Goal: Book appointment/travel/reservation

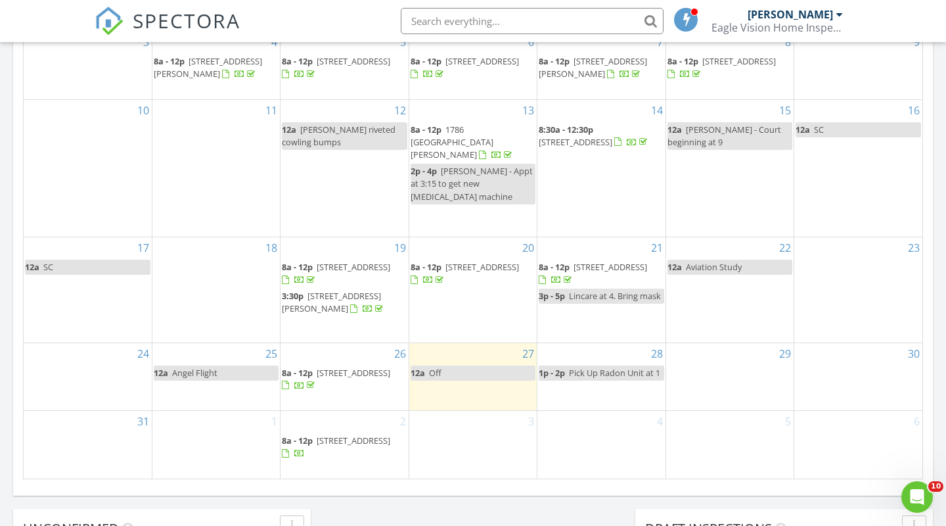
scroll to position [863, 0]
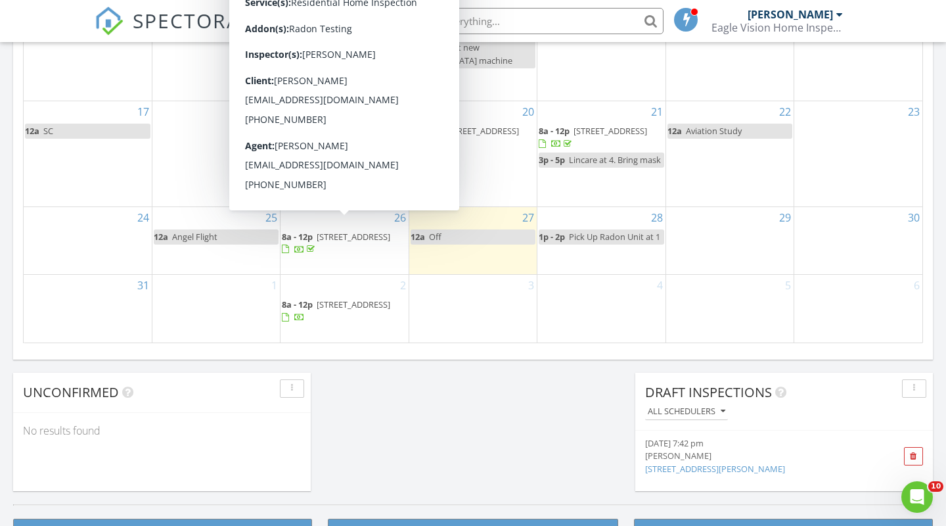
click at [106, 306] on div "31" at bounding box center [88, 309] width 128 height 68
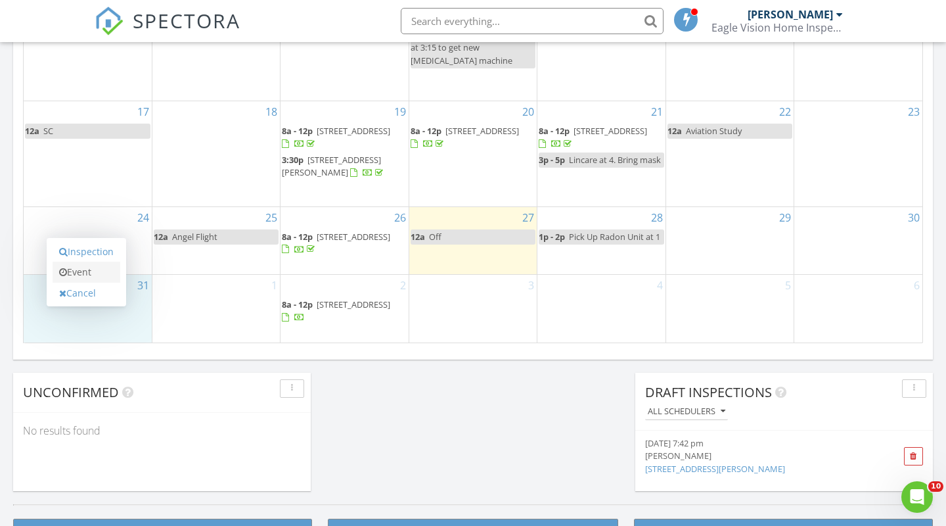
click at [101, 273] on link "Event" at bounding box center [87, 272] width 68 height 21
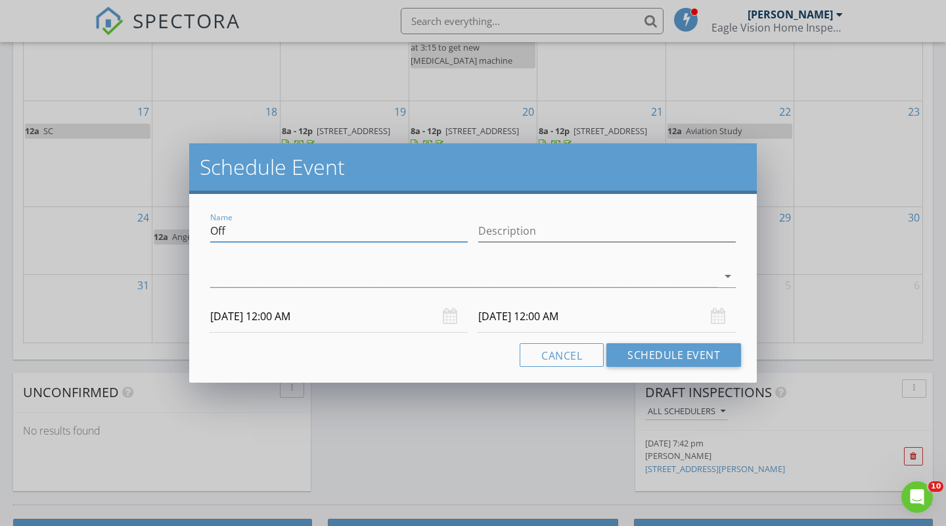
drag, startPoint x: 249, startPoint y: 233, endPoint x: 217, endPoint y: 233, distance: 32.2
click at [217, 233] on input "Off" at bounding box center [339, 231] width 258 height 22
type input "O"
click at [321, 271] on div at bounding box center [463, 276] width 507 height 22
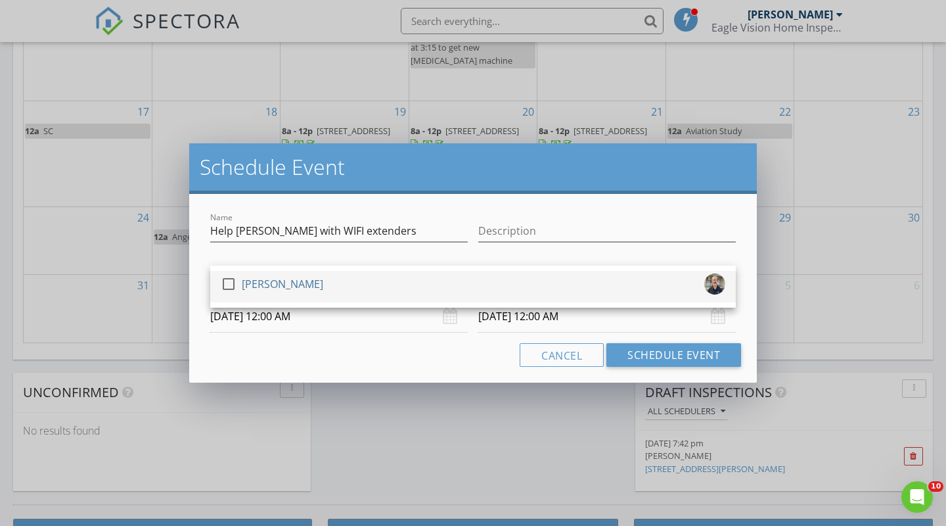
click at [237, 287] on div at bounding box center [228, 284] width 22 height 22
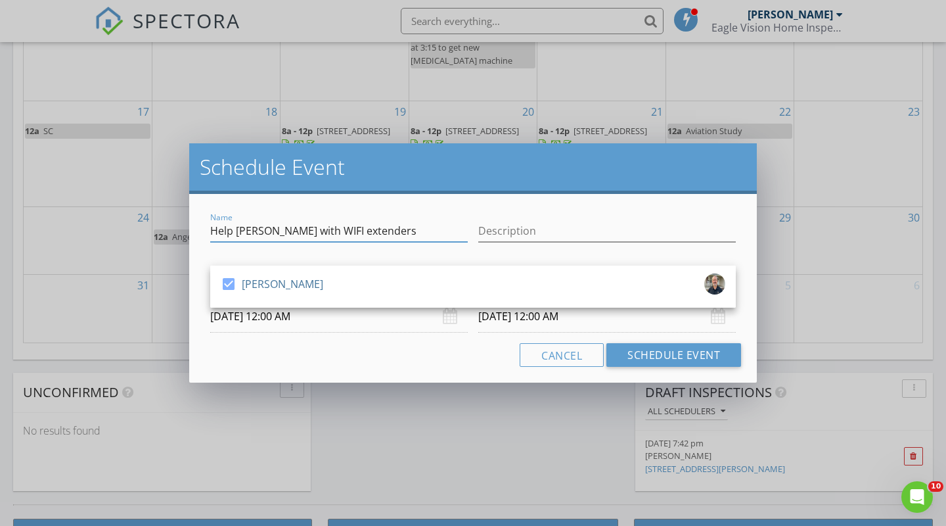
click at [392, 232] on input "Help [PERSON_NAME] with WIFI extenders" at bounding box center [339, 231] width 258 height 22
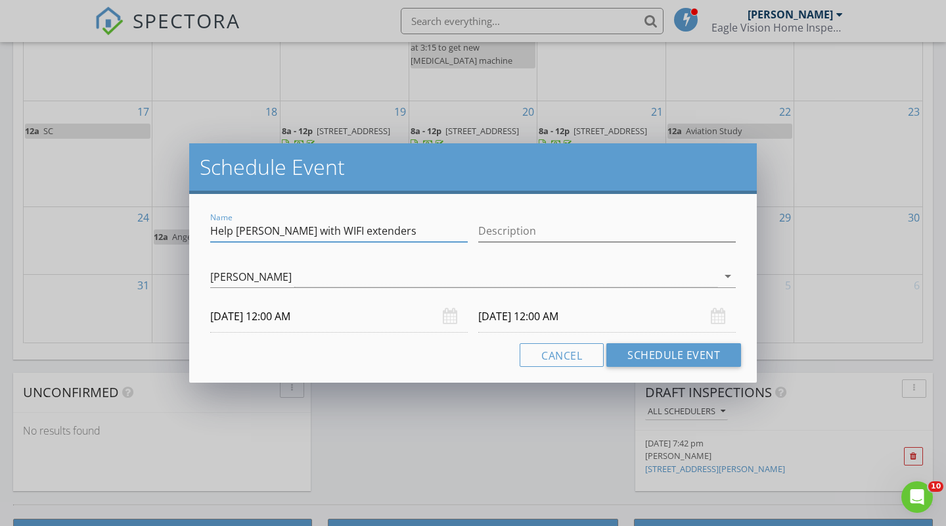
type input "Help [PERSON_NAME] with WIFI extenders"
click at [683, 351] on button "Schedule Event" at bounding box center [674, 355] width 135 height 24
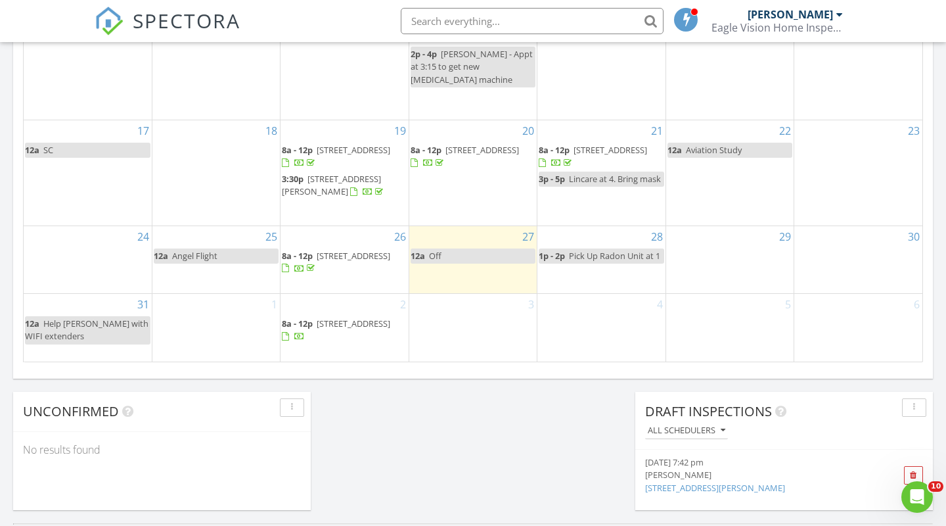
scroll to position [842, 0]
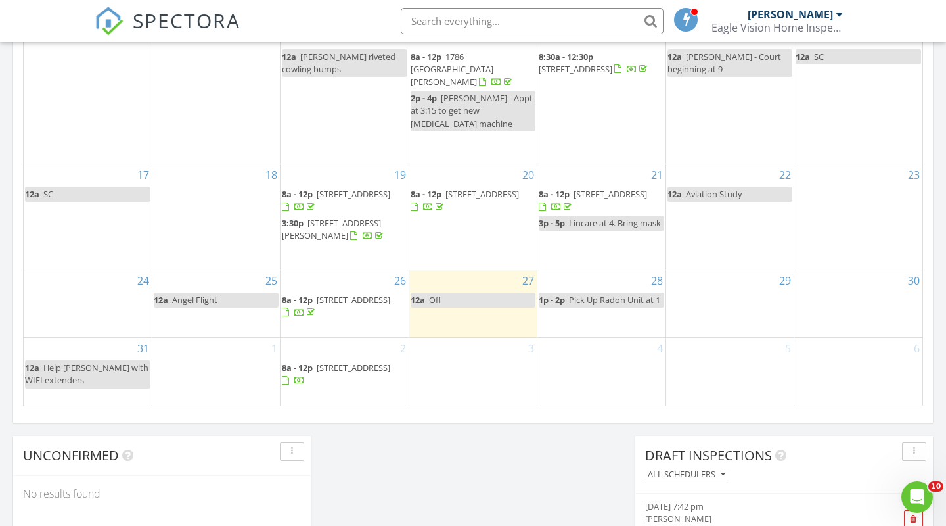
scroll to position [796, 0]
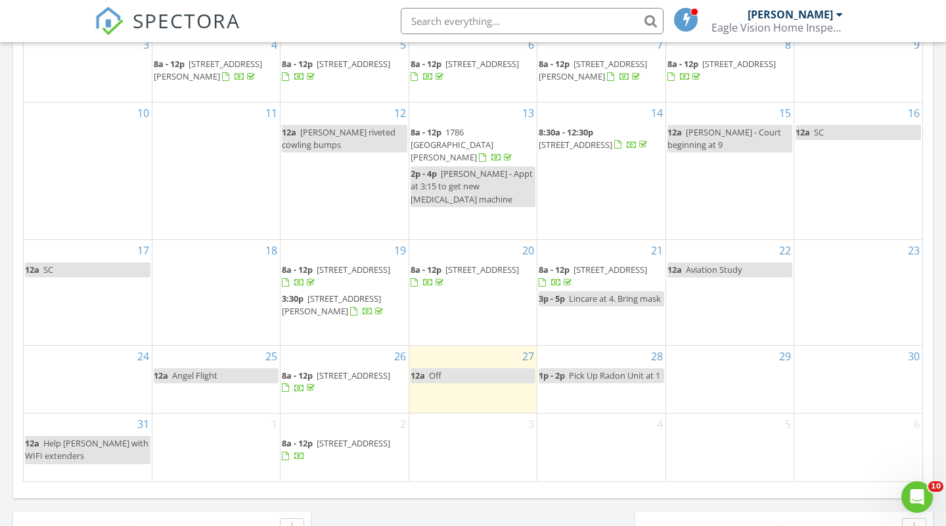
scroll to position [721, 0]
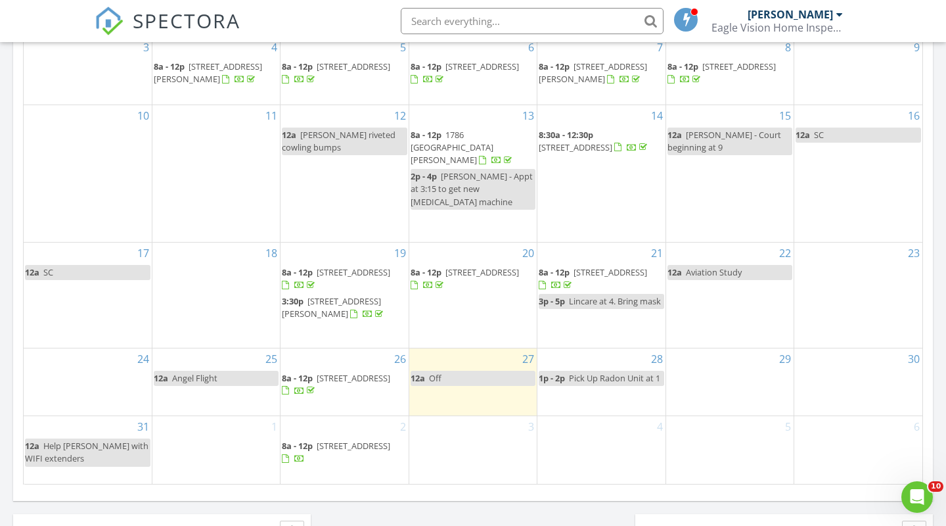
click at [469, 509] on div "[DATE] [PERSON_NAME] 12:00 am Off [PERSON_NAME] New Inspection New Quote Map + …" at bounding box center [473, 47] width 946 height 1196
click at [467, 509] on div "[DATE] [PERSON_NAME] 12:00 am Off [PERSON_NAME] New Inspection New Quote Map + …" at bounding box center [473, 47] width 946 height 1196
click at [467, 371] on link "12a Off" at bounding box center [473, 378] width 125 height 15
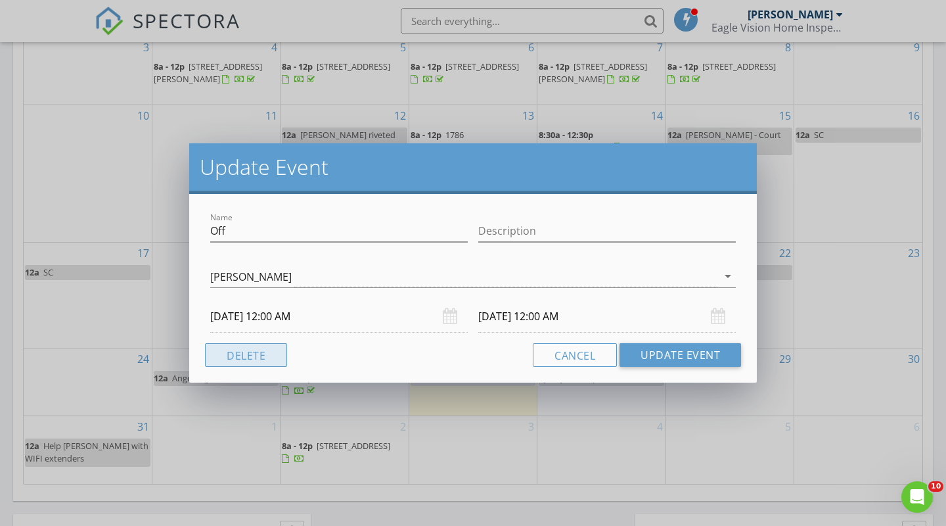
click at [260, 352] on button "Delete" at bounding box center [246, 355] width 82 height 24
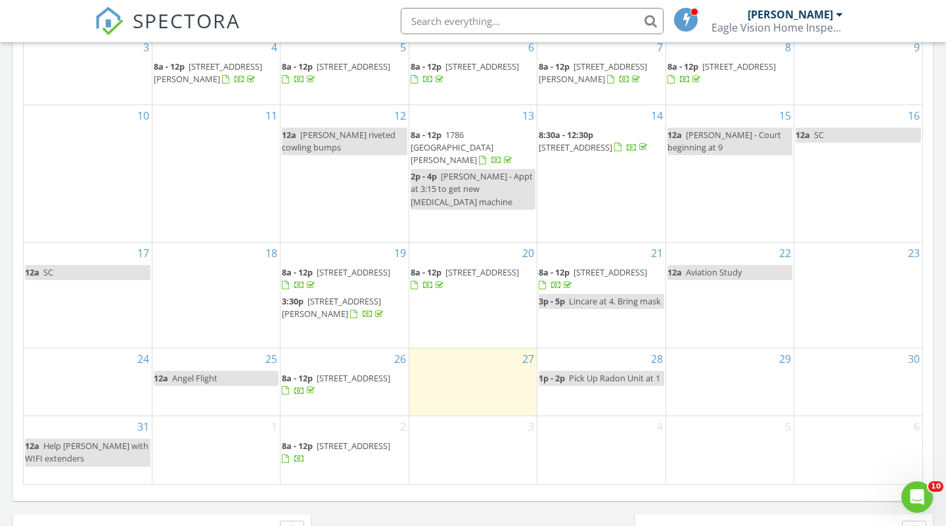
click at [463, 511] on div "[DATE] [PERSON_NAME] 12:00 am Off [PERSON_NAME] New Inspection New Quote Map + …" at bounding box center [473, 47] width 946 height 1196
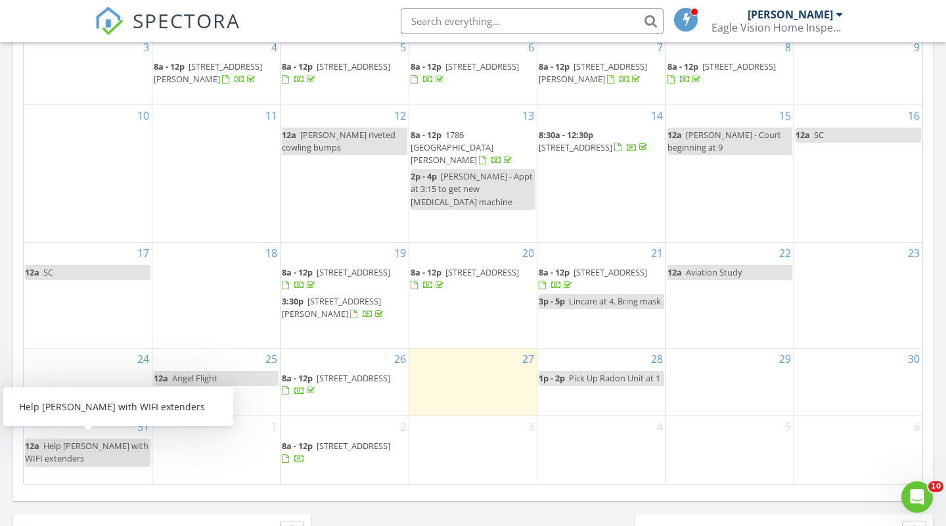
click at [463, 511] on div "[DATE] [PERSON_NAME] 12:00 am Off [PERSON_NAME] New Inspection New Quote Map + …" at bounding box center [473, 47] width 946 height 1196
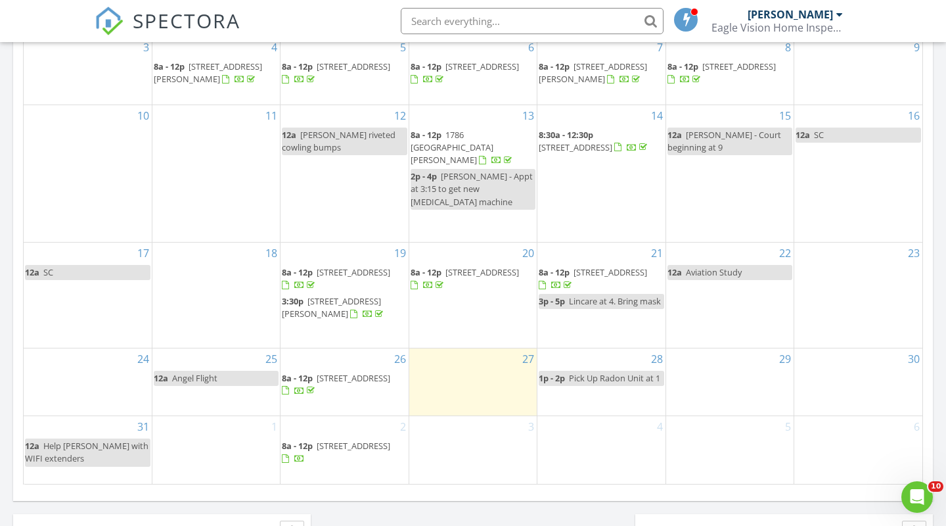
click at [474, 508] on div "[DATE] [PERSON_NAME] 12:00 am Off [PERSON_NAME] New Inspection New Quote Map + …" at bounding box center [473, 47] width 946 height 1196
click at [470, 510] on div "[DATE] [PERSON_NAME] 12:00 am Off [PERSON_NAME] New Inspection New Quote Map + …" at bounding box center [473, 47] width 946 height 1196
click at [470, 509] on div "[DATE] [PERSON_NAME] 12:00 am Off [PERSON_NAME] New Inspection New Quote Map + …" at bounding box center [473, 47] width 946 height 1196
click at [472, 507] on div "[DATE] [PERSON_NAME] 12:00 am Off [PERSON_NAME] New Inspection New Quote Map + …" at bounding box center [473, 47] width 946 height 1196
click at [471, 507] on div "[DATE] [PERSON_NAME] 12:00 am Off [PERSON_NAME] New Inspection New Quote Map + …" at bounding box center [473, 47] width 946 height 1196
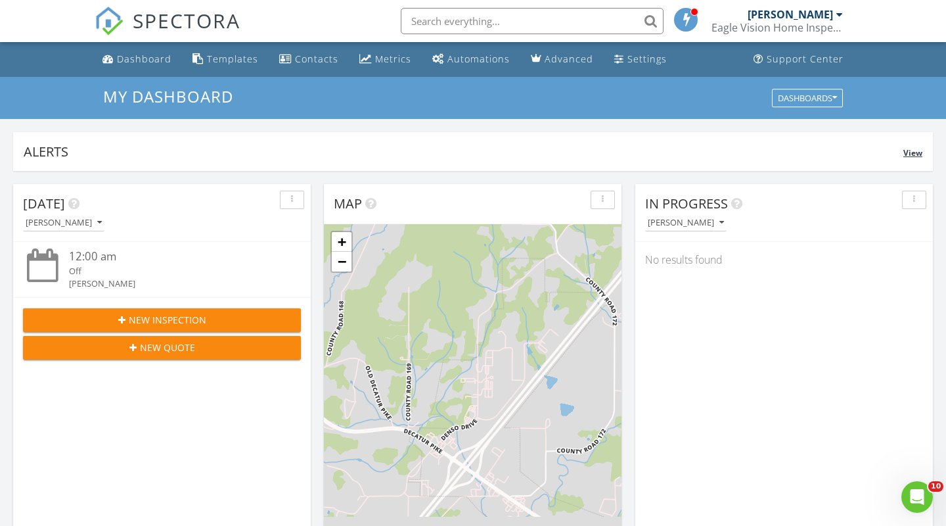
scroll to position [0, 0]
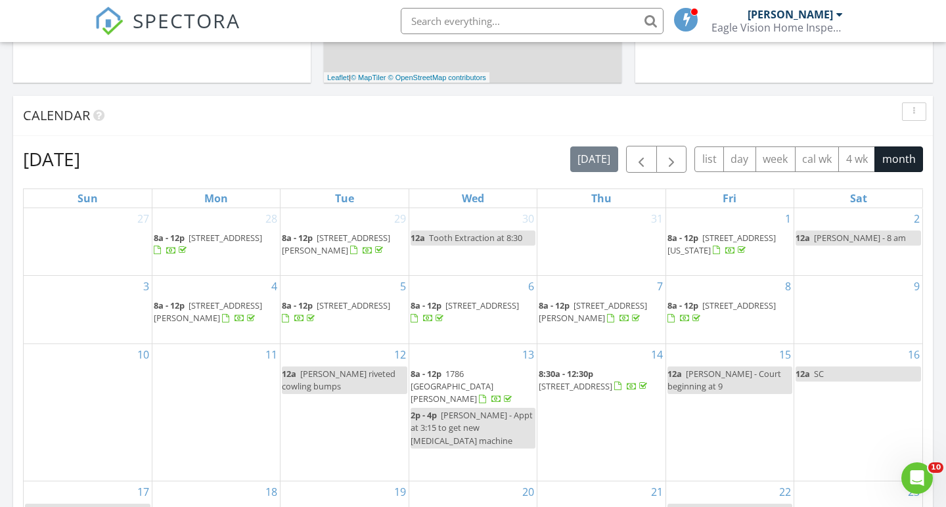
scroll to position [490, 0]
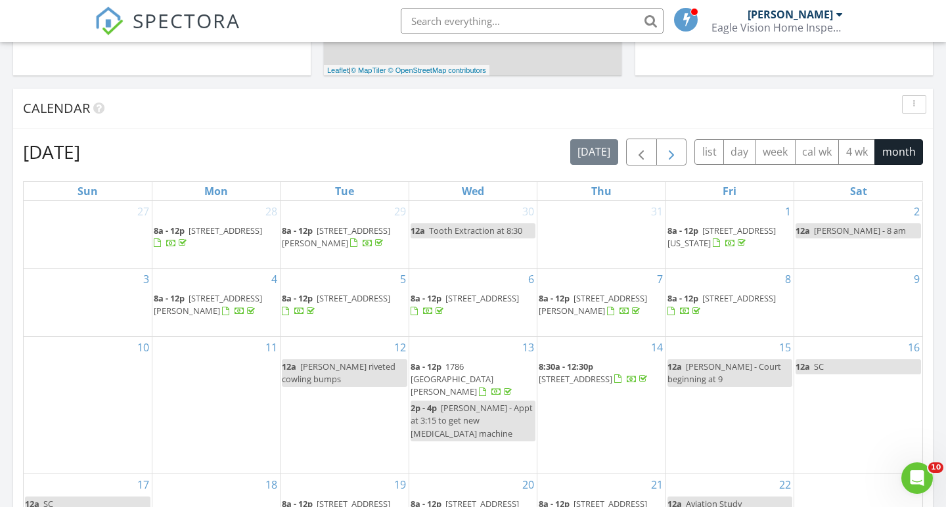
click at [678, 158] on span "button" at bounding box center [672, 153] width 16 height 16
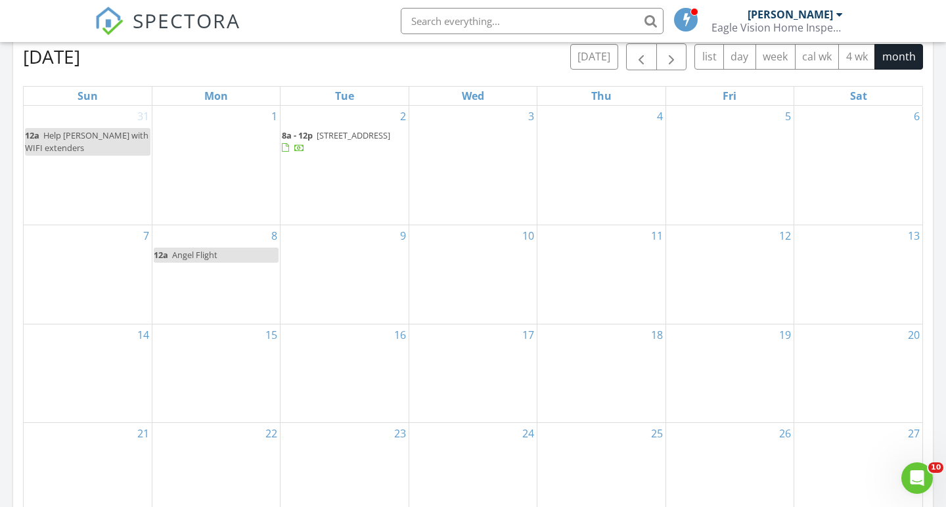
scroll to position [608, 0]
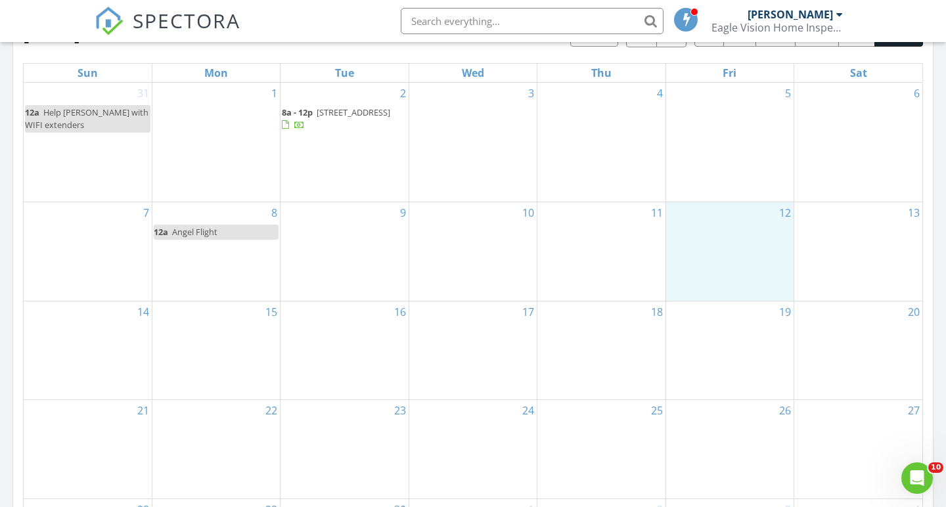
click at [766, 252] on div "12" at bounding box center [729, 251] width 127 height 99
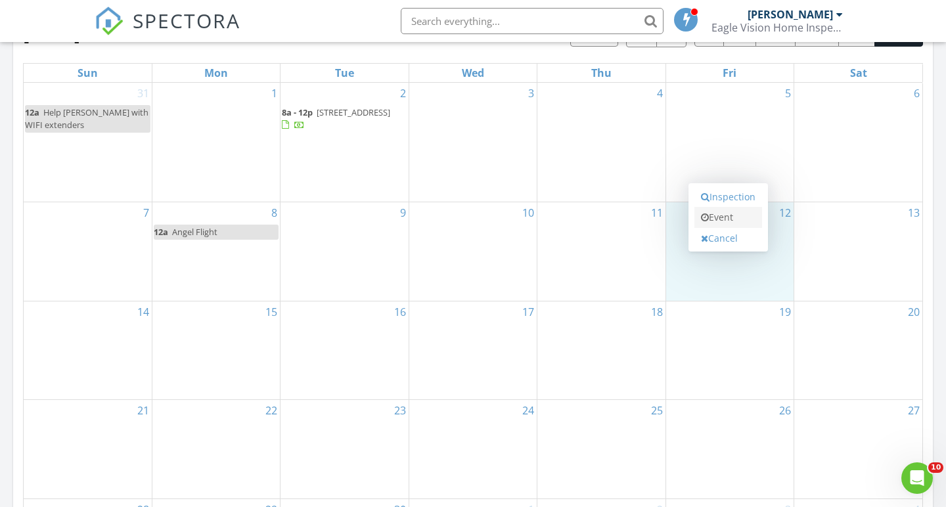
click at [742, 221] on link "Event" at bounding box center [729, 217] width 68 height 21
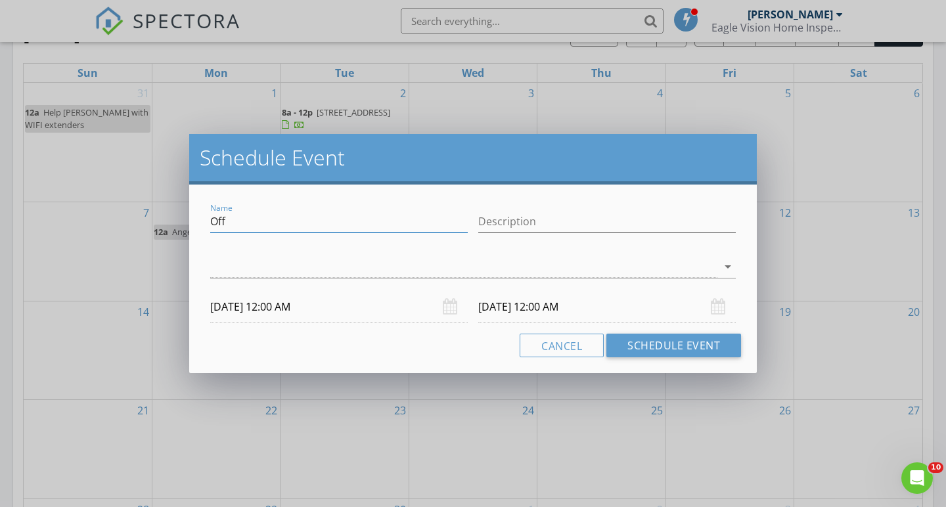
drag, startPoint x: 254, startPoint y: 227, endPoint x: 202, endPoint y: 224, distance: 52.0
click at [202, 225] on div "Name Off Description arrow_drop_down 09/12/2025 12:00 AM 09/13/2025 12:00 AM Ca…" at bounding box center [473, 279] width 568 height 189
type input "Fly to SC"
click at [235, 265] on div at bounding box center [463, 267] width 507 height 22
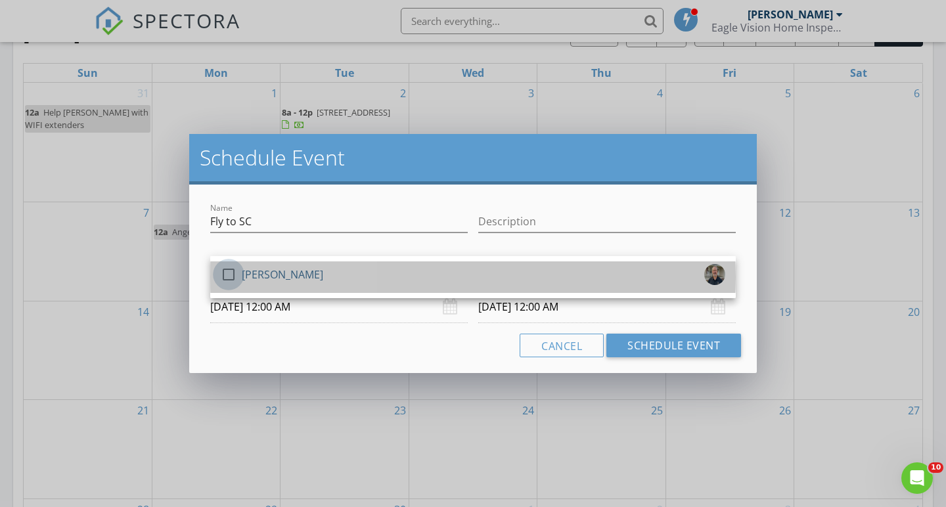
click at [235, 265] on div at bounding box center [228, 274] width 22 height 22
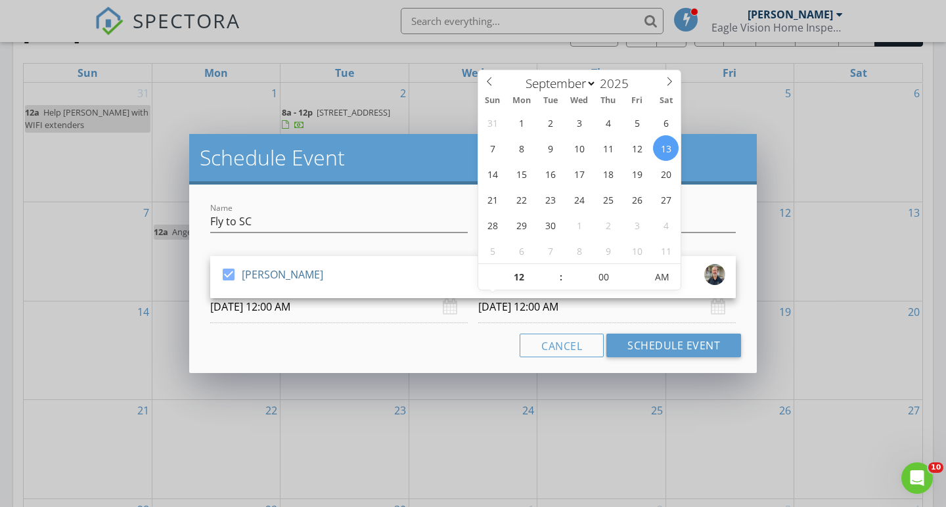
click at [530, 301] on input "09/13/2025 12:00 AM" at bounding box center [607, 307] width 258 height 32
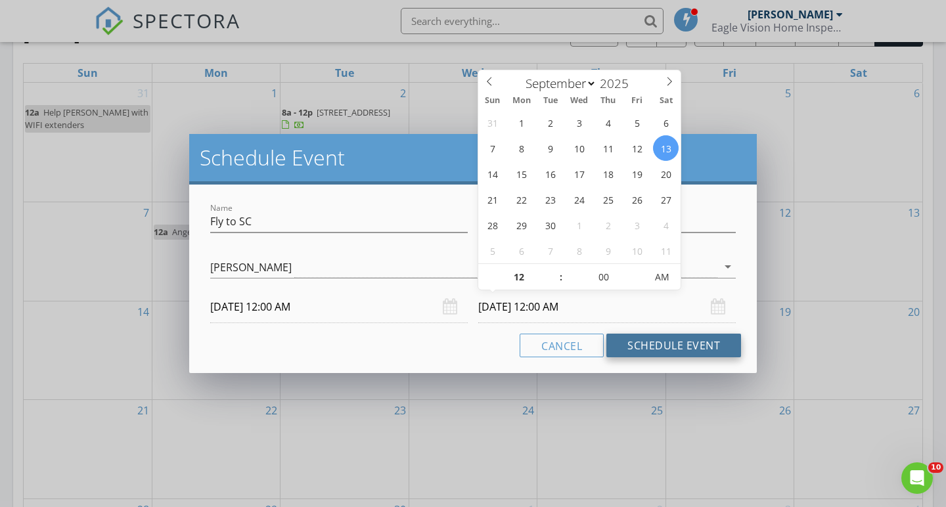
click at [639, 344] on button "Schedule Event" at bounding box center [674, 346] width 135 height 24
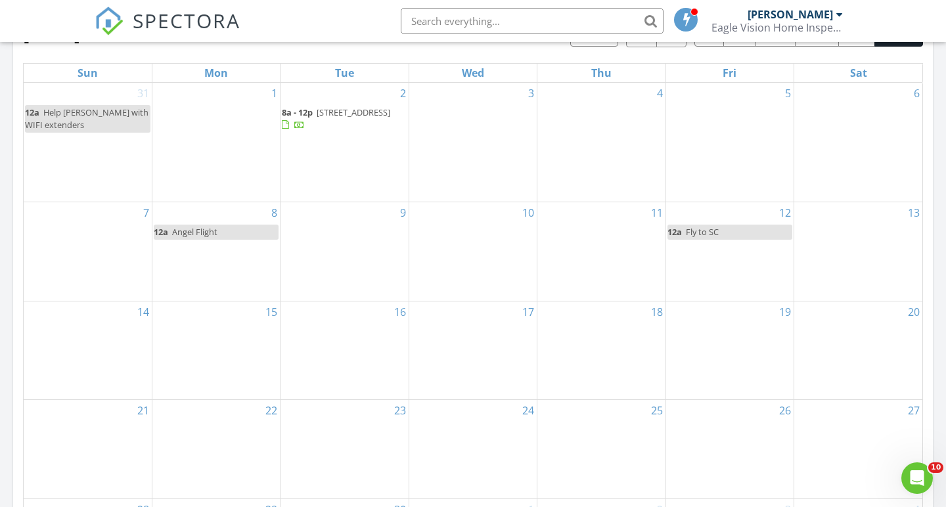
click at [762, 225] on link "12a Fly to SC" at bounding box center [730, 232] width 125 height 15
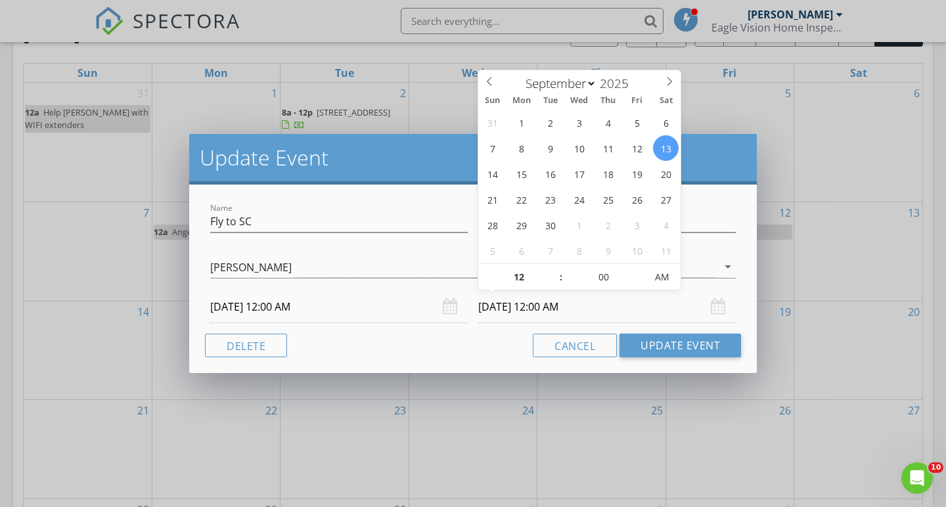
click at [579, 305] on input "09/13/2025 12:00 AM" at bounding box center [607, 307] width 258 height 32
type input "09/13/2025 12:00 PM"
click at [653, 274] on span "AM" at bounding box center [662, 277] width 36 height 26
click at [647, 350] on button "Update Event" at bounding box center [681, 346] width 122 height 24
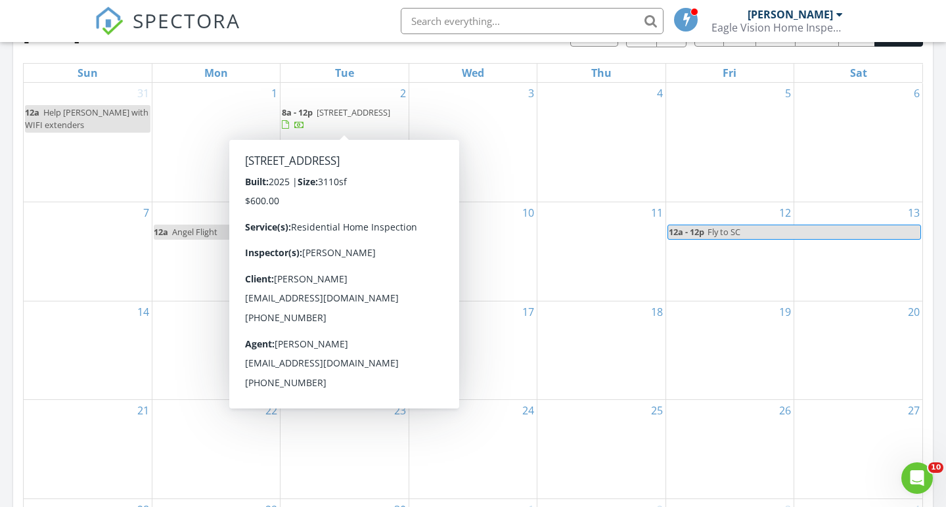
click at [11, 376] on div "Today Brent Foster No results found New Inspection New Quote Map + − Leaflet | …" at bounding box center [473, 161] width 946 height 1196
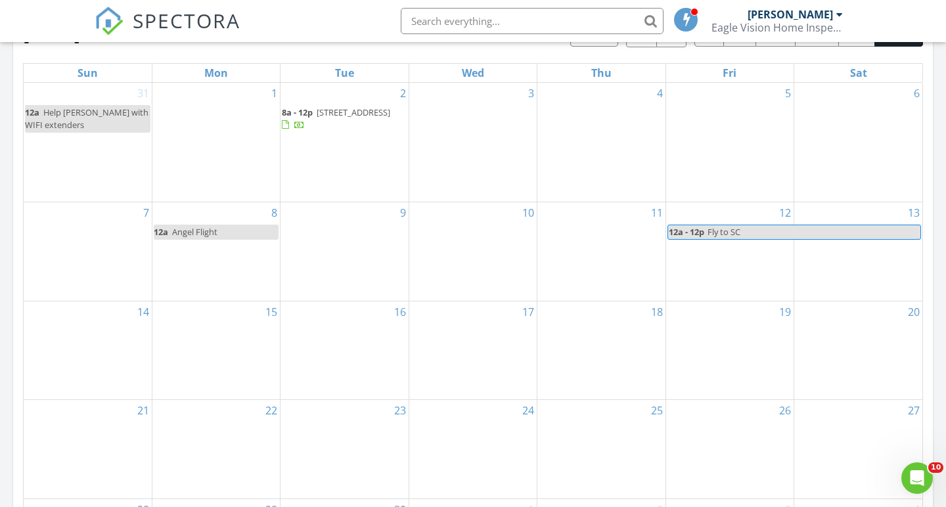
click at [5, 208] on div "Today Brent Foster No results found New Inspection New Quote Map + − Leaflet | …" at bounding box center [473, 161] width 946 height 1196
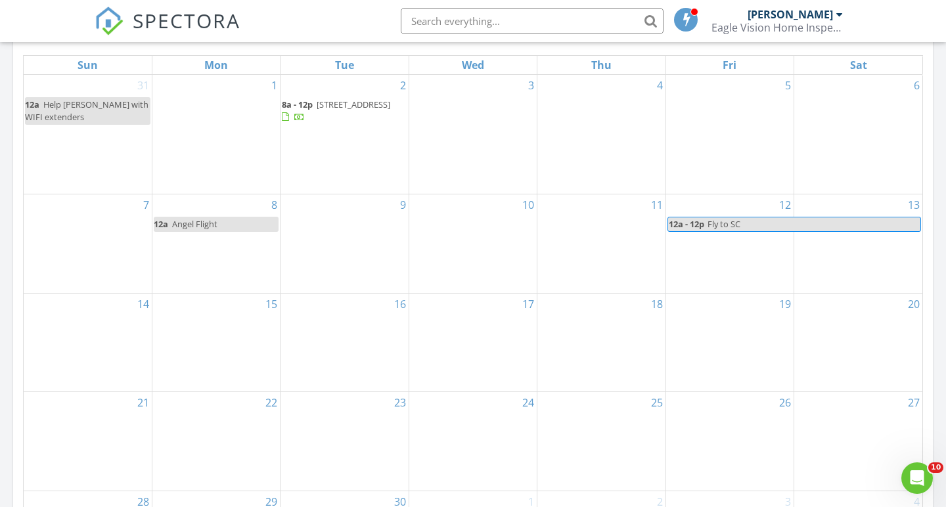
scroll to position [617, 0]
click at [5, 221] on div "Today Brent Foster No results found New Inspection New Quote Map + − Leaflet | …" at bounding box center [473, 152] width 946 height 1196
